Goal: Task Accomplishment & Management: Use online tool/utility

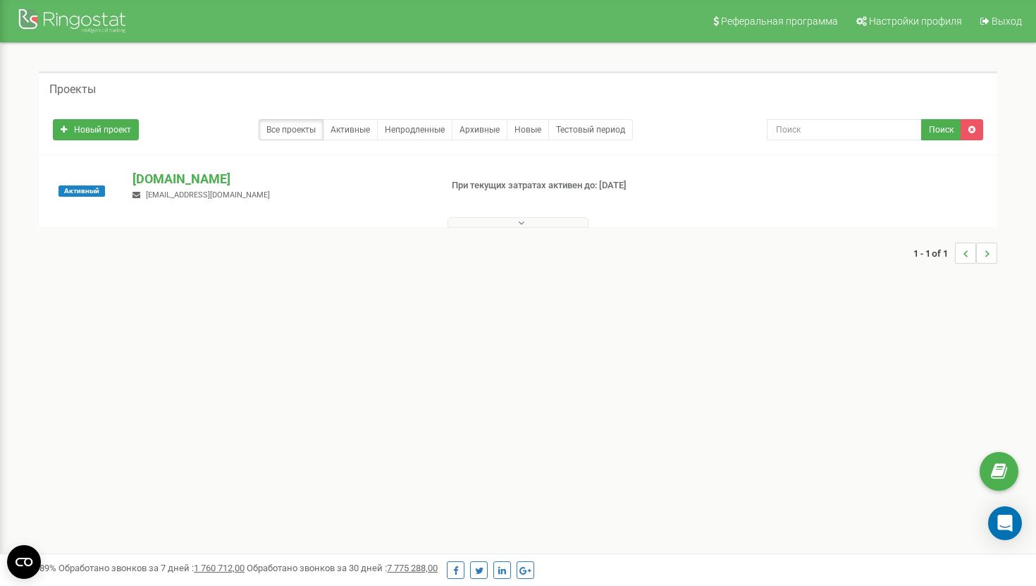
click at [547, 224] on button at bounding box center [518, 222] width 141 height 11
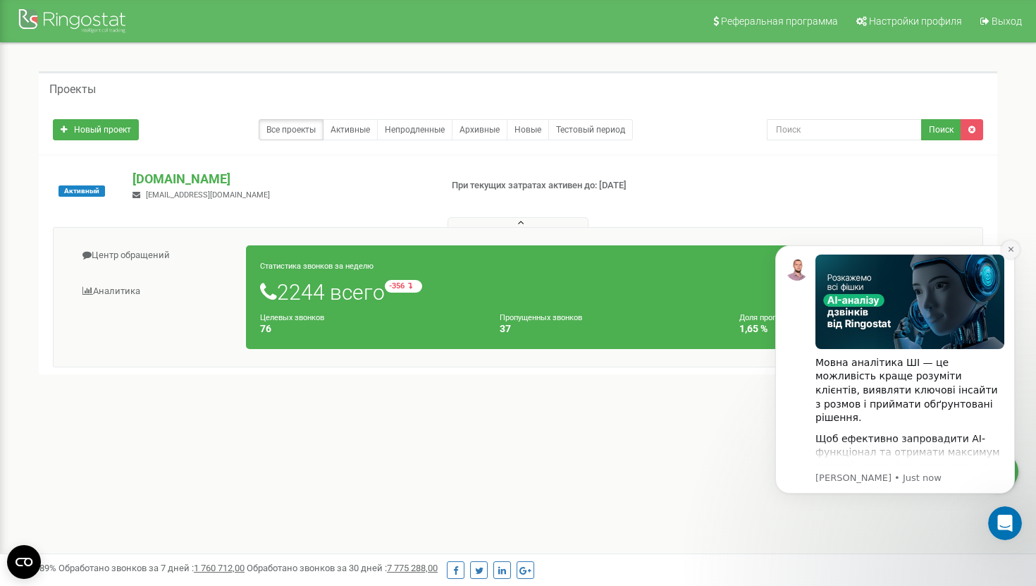
click at [1010, 246] on icon "Dismiss notification" at bounding box center [1011, 249] width 8 height 8
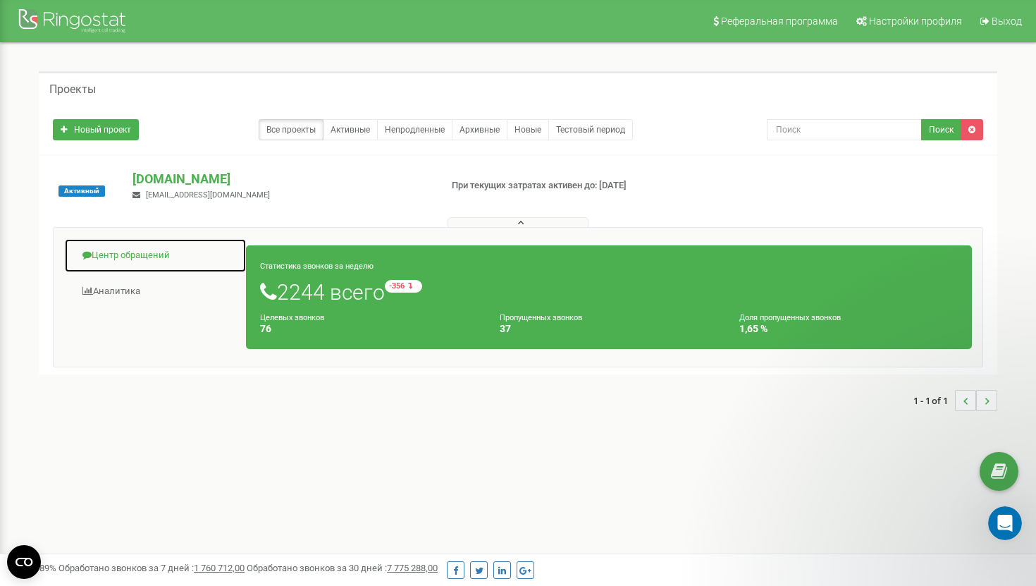
click at [133, 264] on link "Центр обращений" at bounding box center [155, 255] width 183 height 35
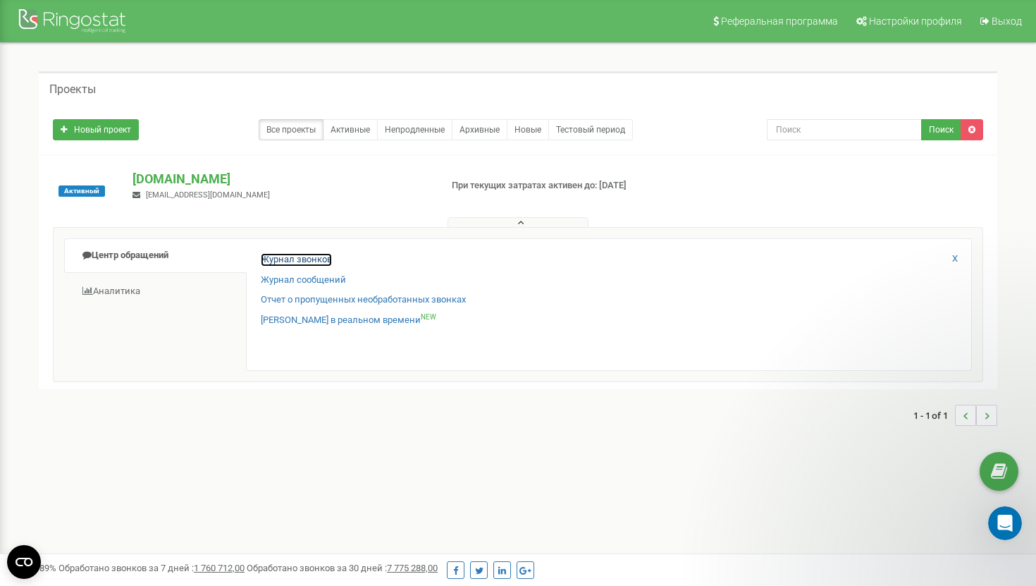
click at [326, 260] on link "Журнал звонков" at bounding box center [296, 259] width 71 height 13
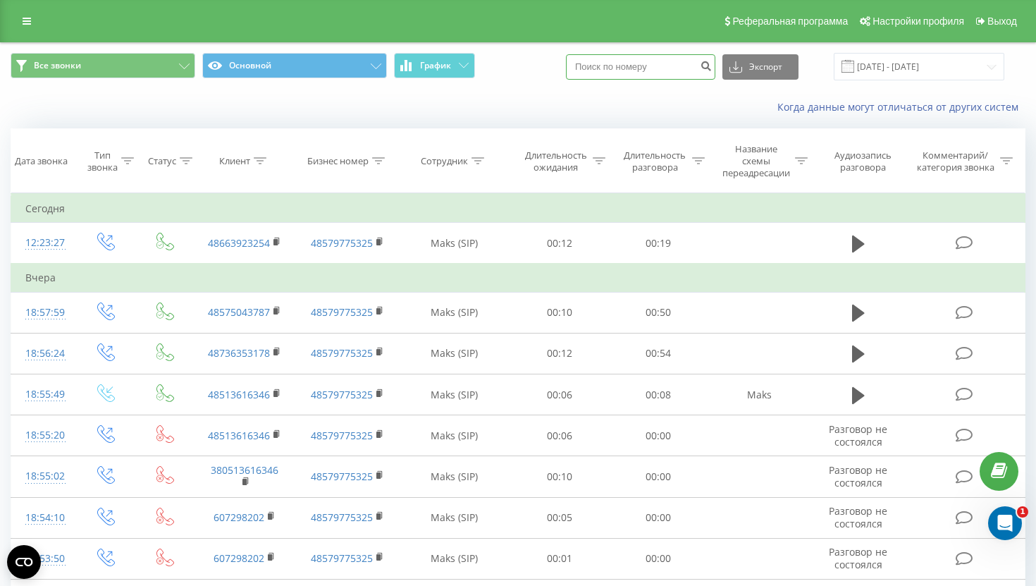
click at [628, 67] on input at bounding box center [640, 66] width 149 height 25
paste input "+48 604 152 200"
click at [620, 68] on input "+48 604 152 200" at bounding box center [640, 66] width 149 height 25
type input "48 604 152 200"
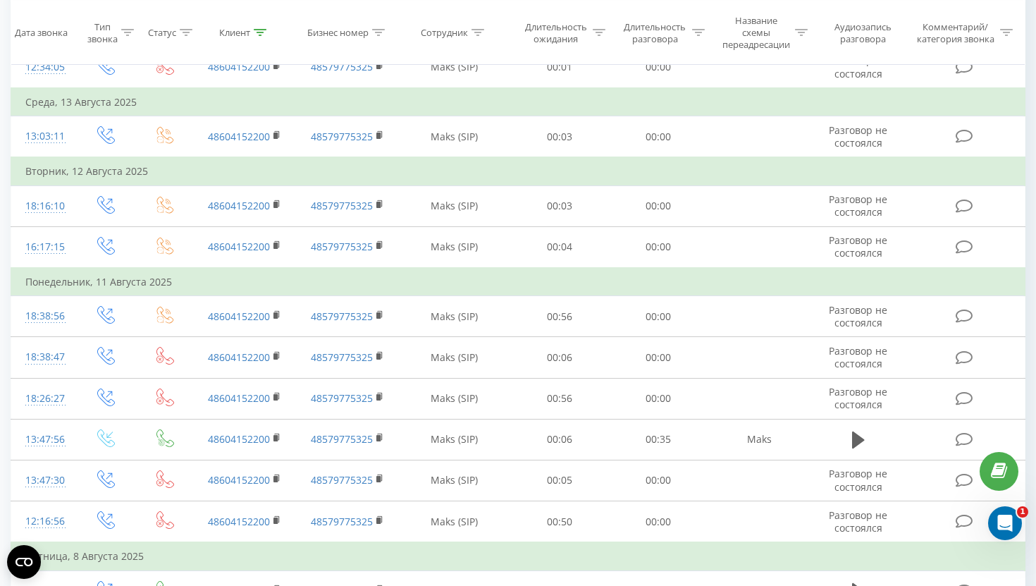
scroll to position [847, 0]
